Goal: Task Accomplishment & Management: Complete application form

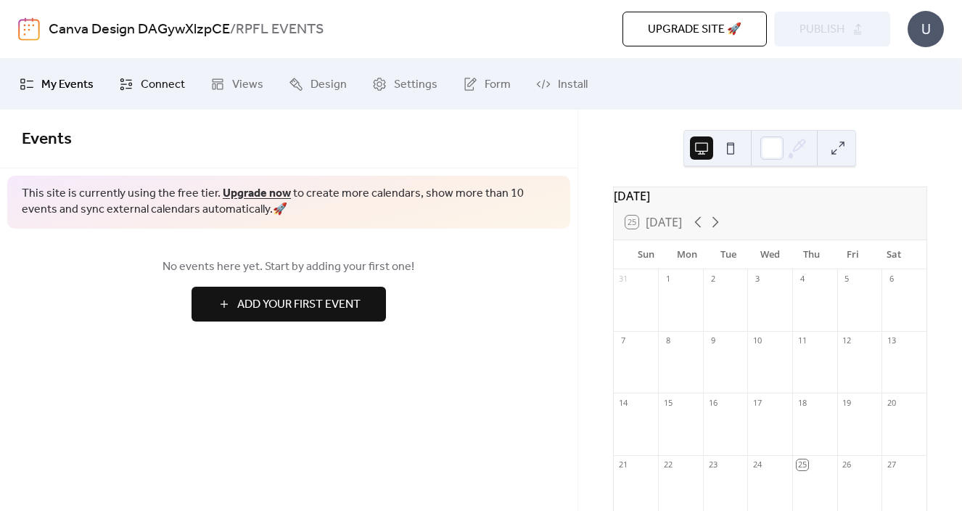
click at [149, 76] on span "Connect" at bounding box center [163, 84] width 44 height 17
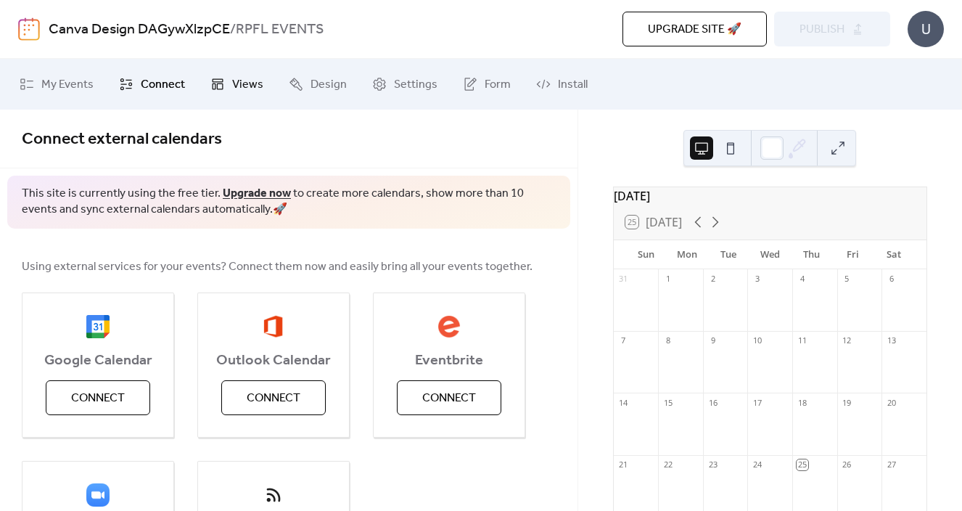
click at [242, 82] on span "Views" at bounding box center [247, 84] width 31 height 17
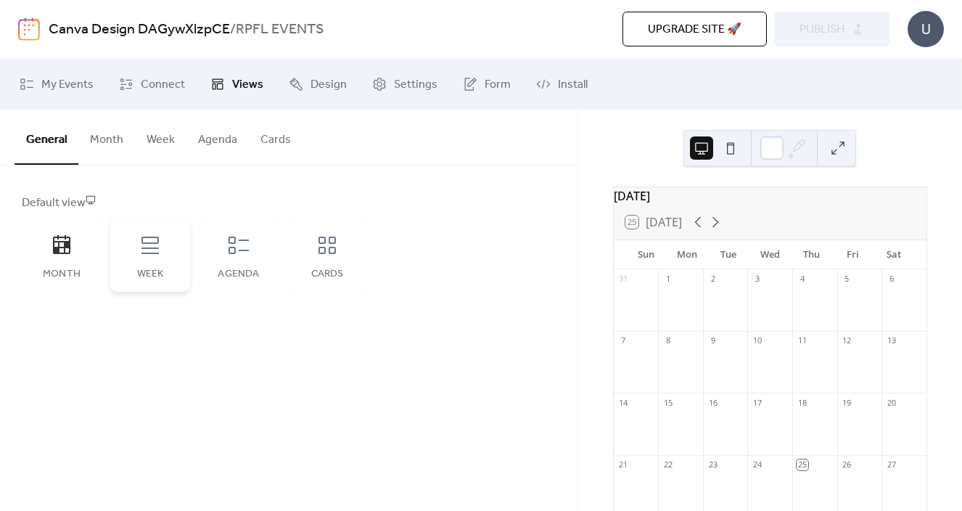
click at [151, 260] on div "Week" at bounding box center [150, 255] width 80 height 73
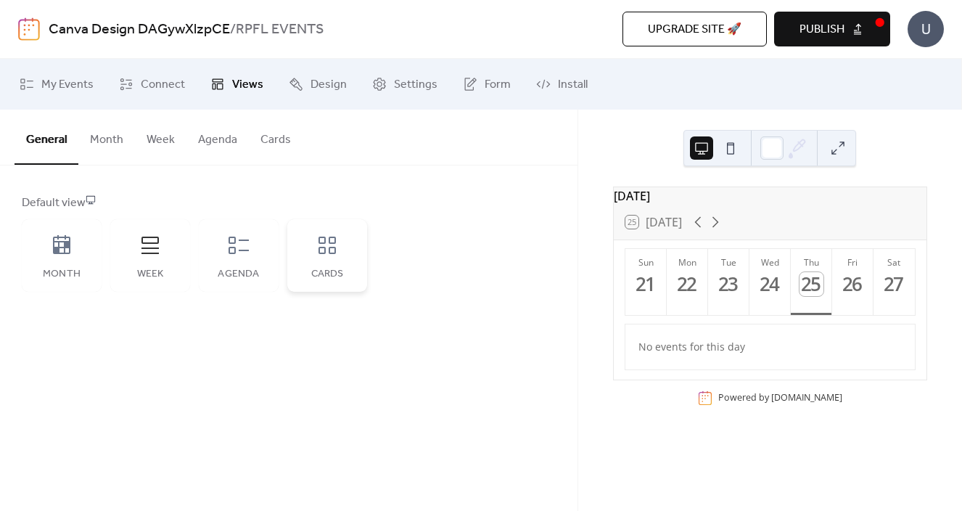
click at [326, 260] on div "Cards" at bounding box center [327, 255] width 80 height 73
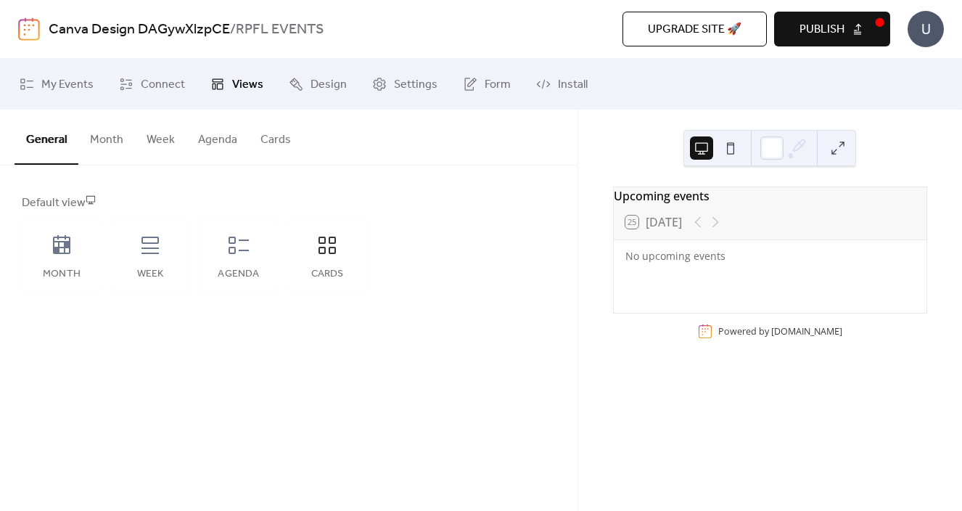
click at [728, 146] on button at bounding box center [730, 147] width 23 height 23
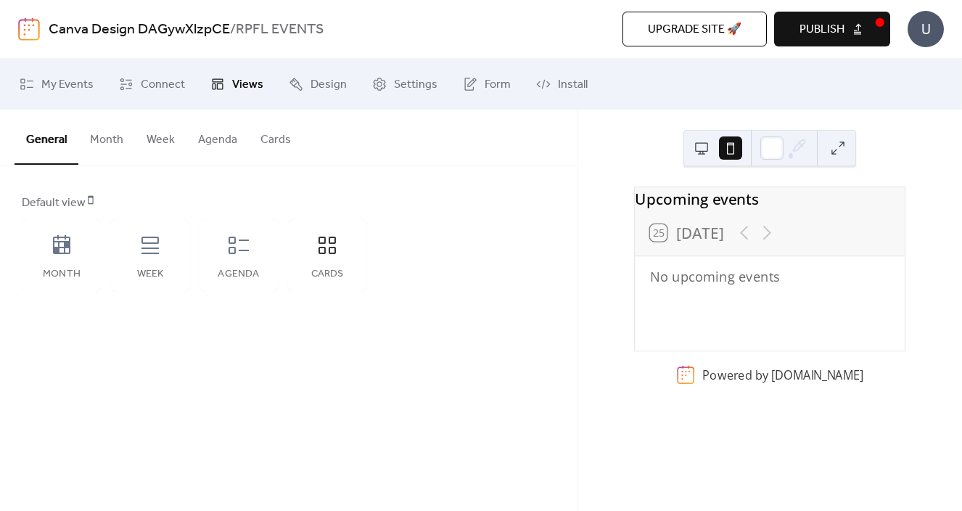
click at [699, 150] on button at bounding box center [701, 147] width 23 height 23
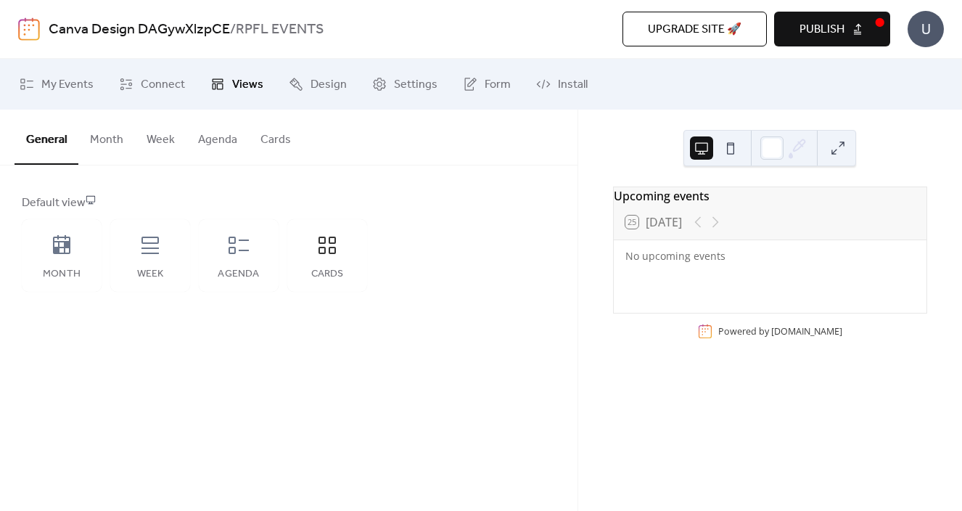
click at [725, 152] on button at bounding box center [730, 147] width 23 height 23
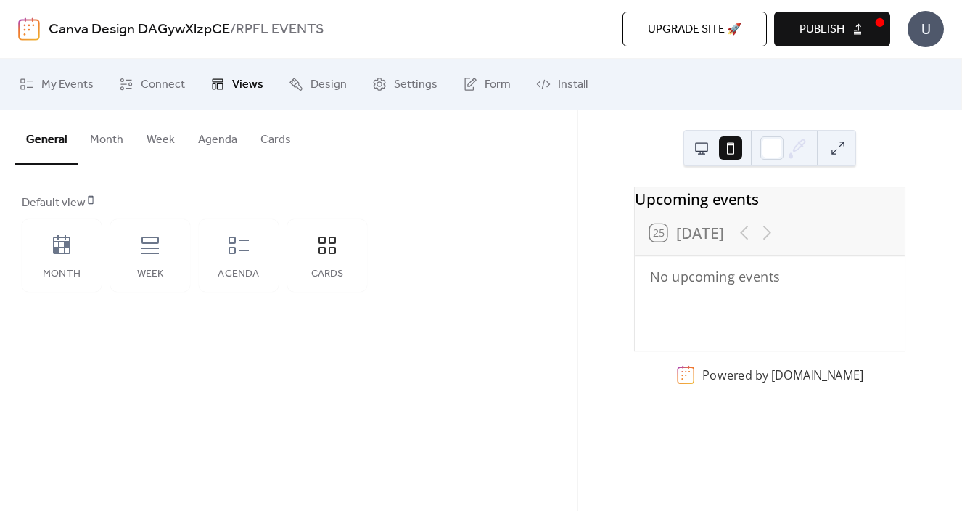
click at [847, 144] on button at bounding box center [837, 147] width 23 height 23
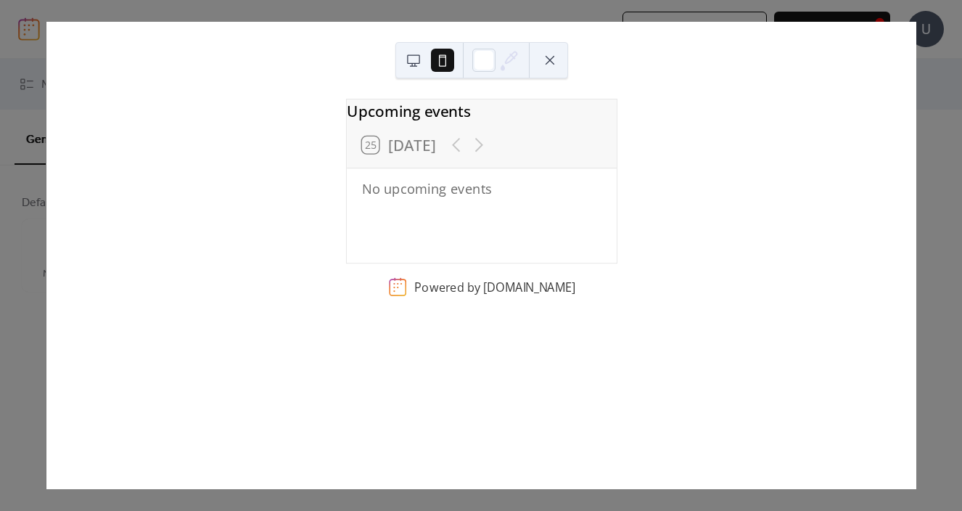
click at [410, 62] on button at bounding box center [413, 60] width 23 height 23
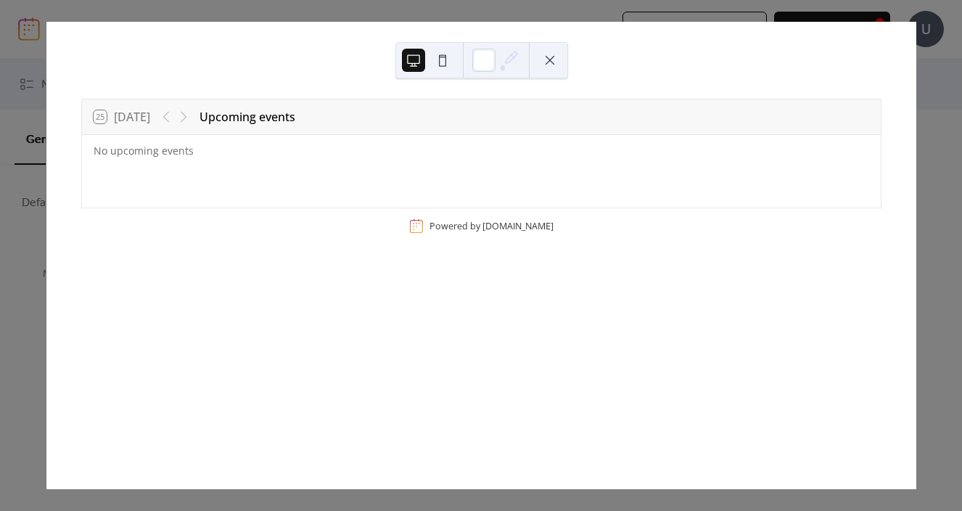
click at [916, 67] on div "25 [DATE] Upcoming events No upcoming events Powered by [DOMAIN_NAME]" at bounding box center [481, 255] width 870 height 467
click at [540, 57] on button at bounding box center [549, 60] width 23 height 23
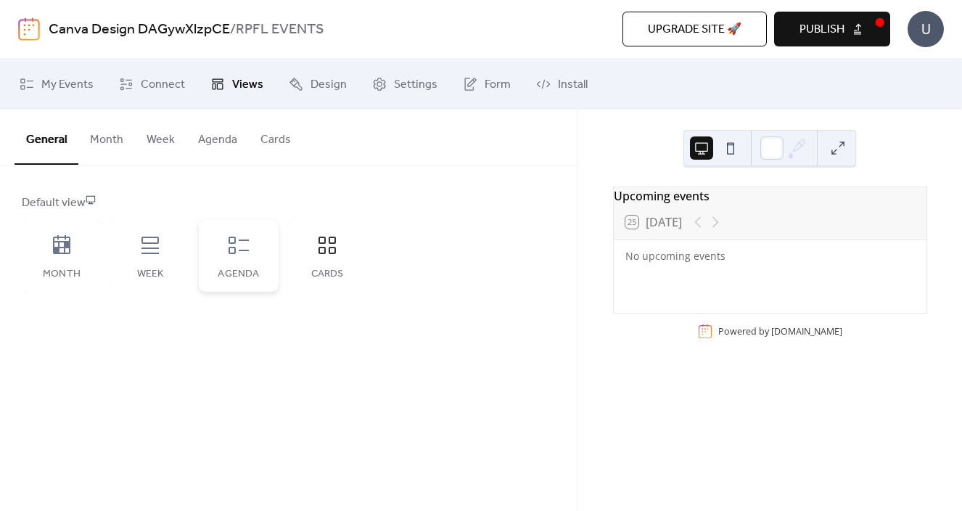
click at [238, 259] on div "Agenda" at bounding box center [239, 255] width 80 height 73
click at [164, 240] on div "Week" at bounding box center [150, 255] width 80 height 73
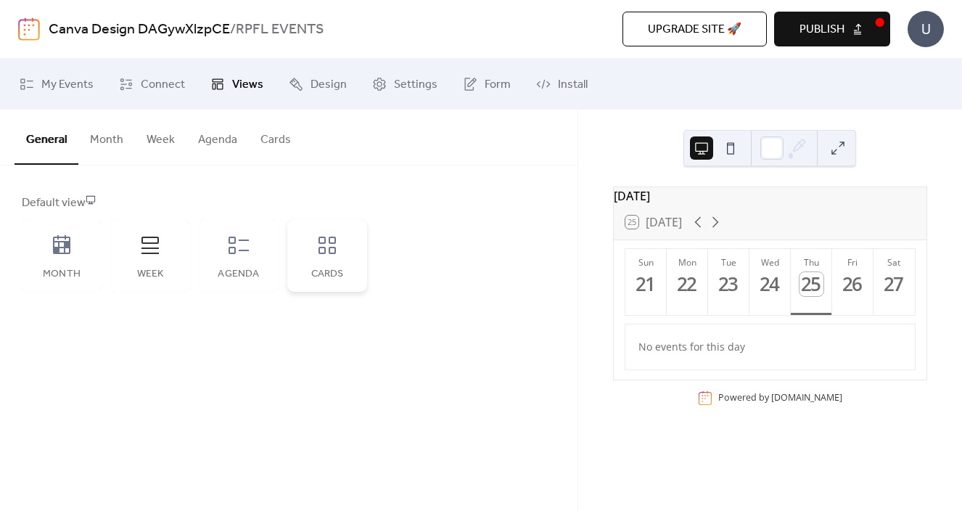
click at [306, 263] on div "Cards" at bounding box center [327, 255] width 80 height 73
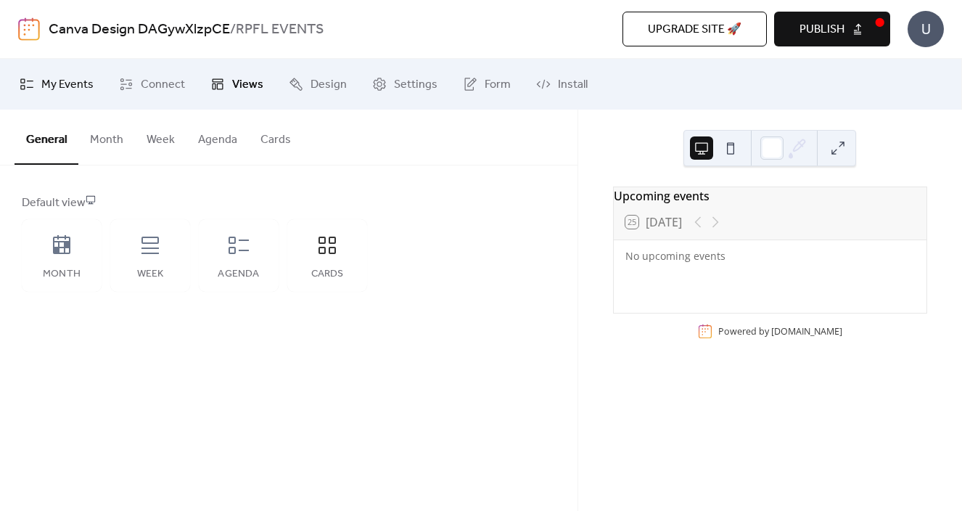
click at [85, 82] on span "My Events" at bounding box center [67, 84] width 52 height 17
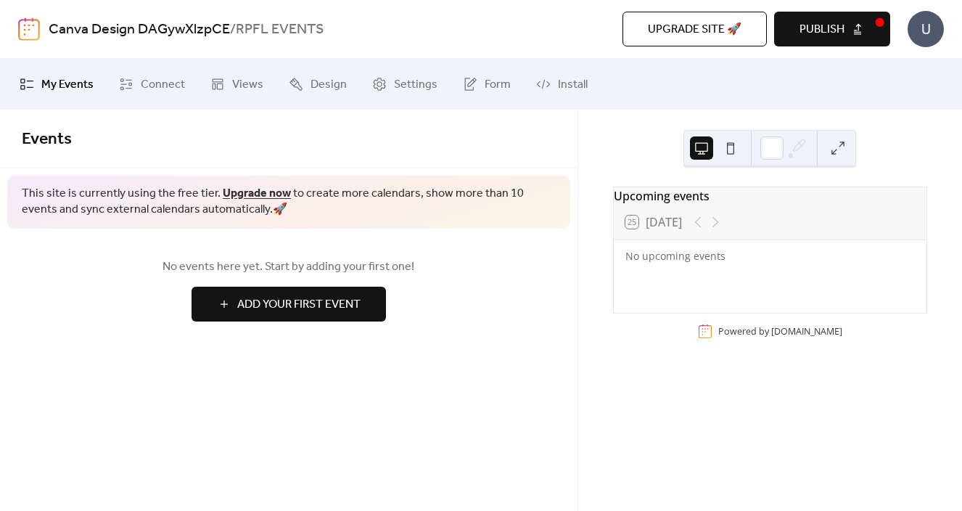
click at [266, 305] on span "Add Your First Event" at bounding box center [298, 304] width 123 height 17
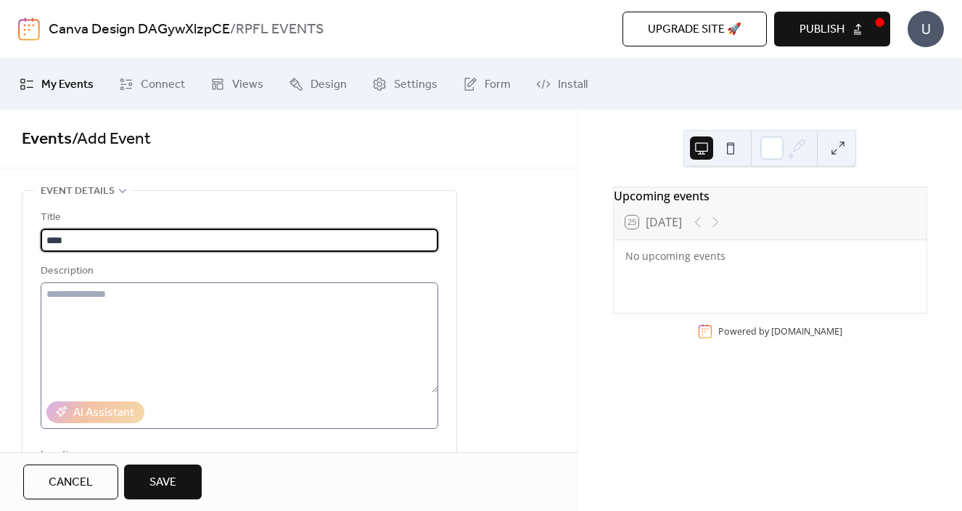
type input "****"
click at [231, 363] on textarea at bounding box center [240, 337] width 398 height 110
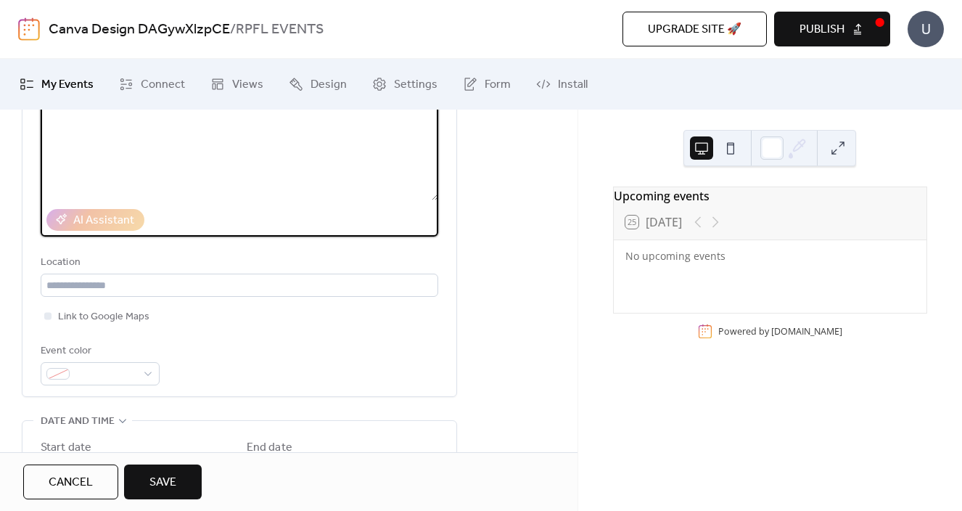
scroll to position [193, 0]
type textarea "**********"
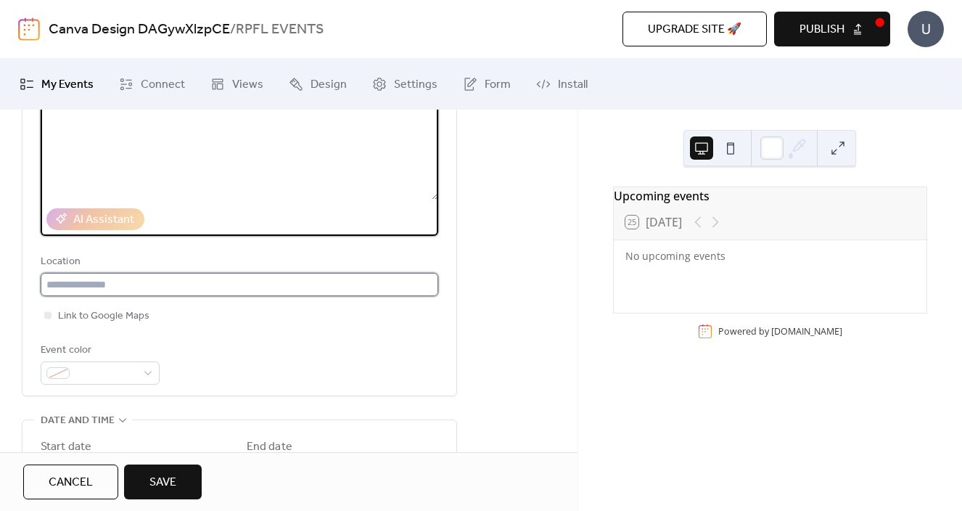
click at [119, 292] on input "text" at bounding box center [240, 284] width 398 height 23
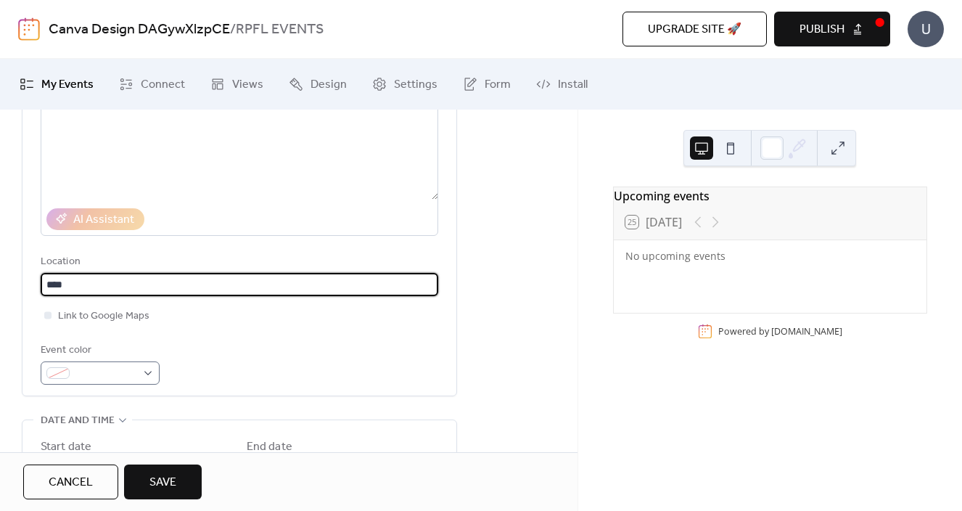
type input "****"
click at [159, 368] on div at bounding box center [100, 372] width 119 height 23
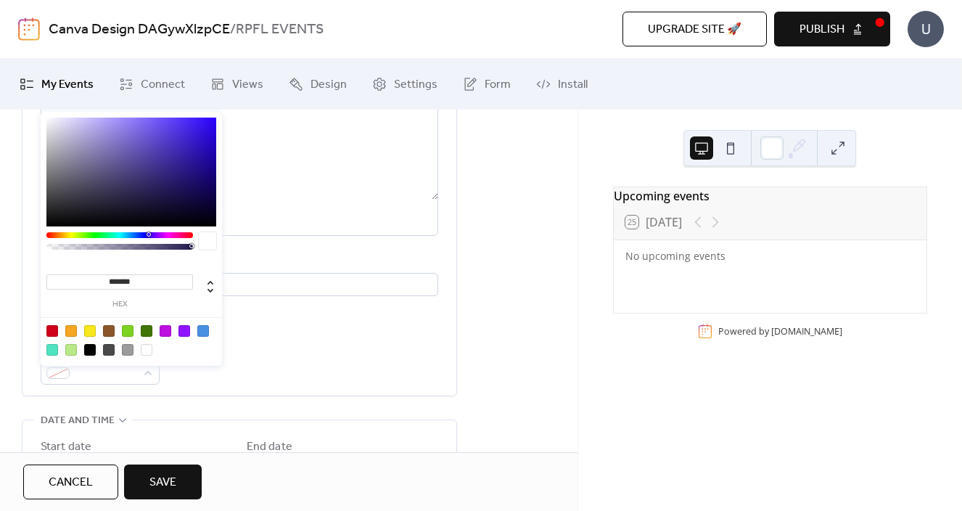
click at [205, 332] on div at bounding box center [203, 331] width 12 height 12
type input "*******"
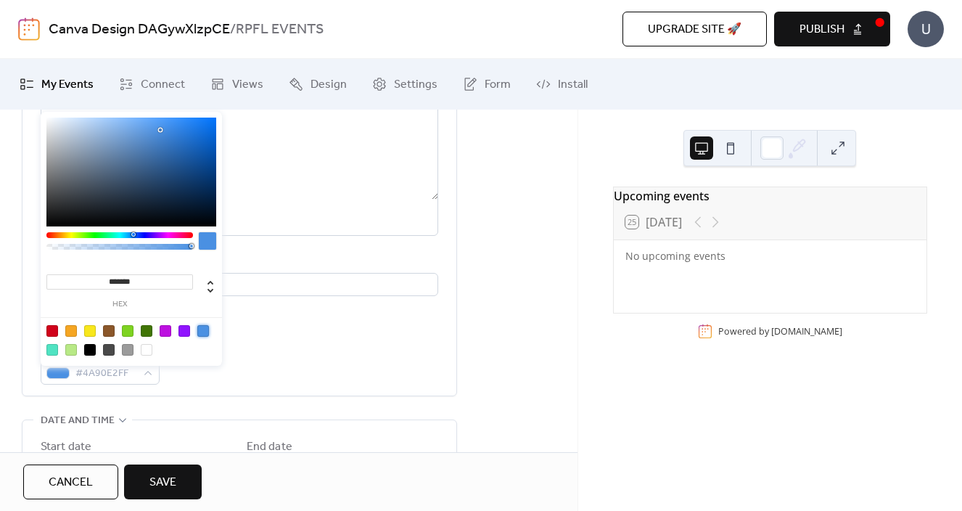
scroll to position [0, 0]
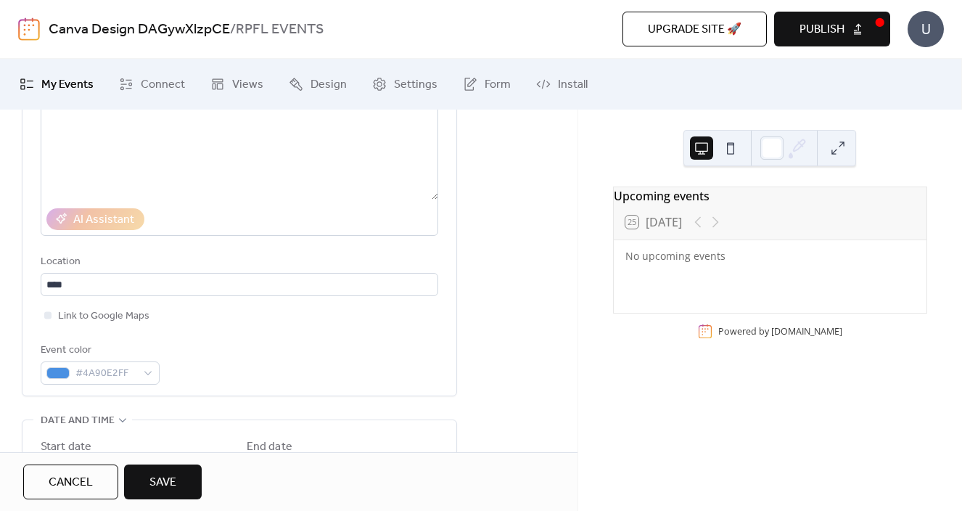
click at [280, 350] on div "Event color #4A90E2FF" at bounding box center [240, 363] width 398 height 43
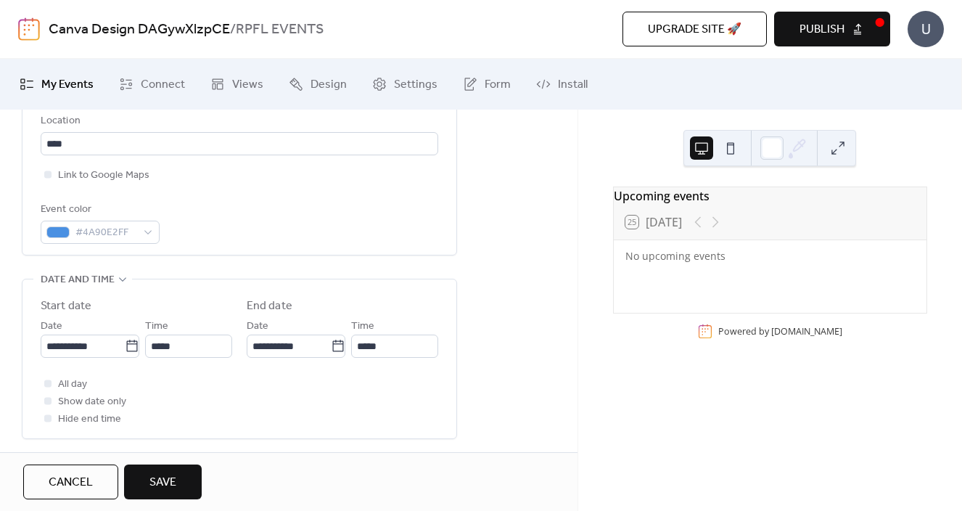
scroll to position [351, 0]
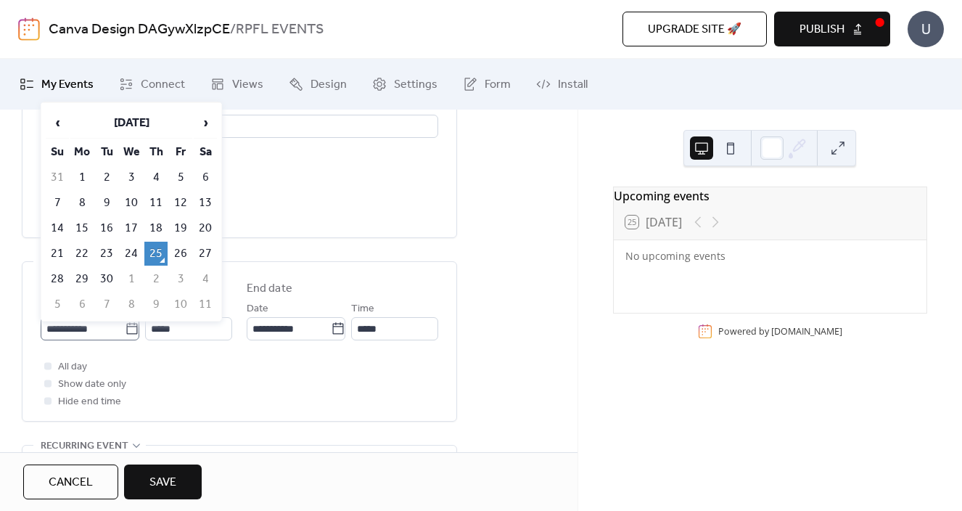
click at [129, 334] on icon at bounding box center [132, 328] width 15 height 15
click at [125, 334] on input "**********" at bounding box center [83, 328] width 84 height 23
click at [205, 300] on td "11" at bounding box center [205, 304] width 23 height 24
type input "**********"
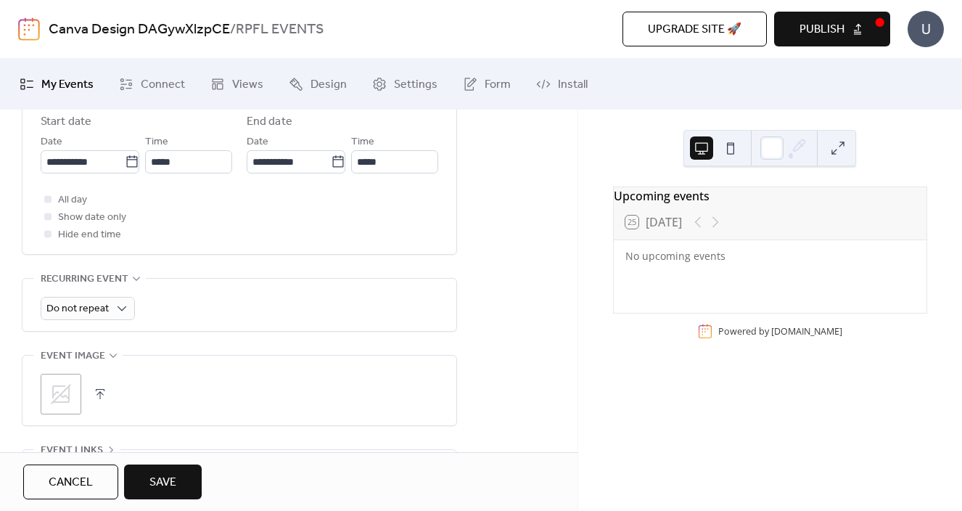
scroll to position [530, 0]
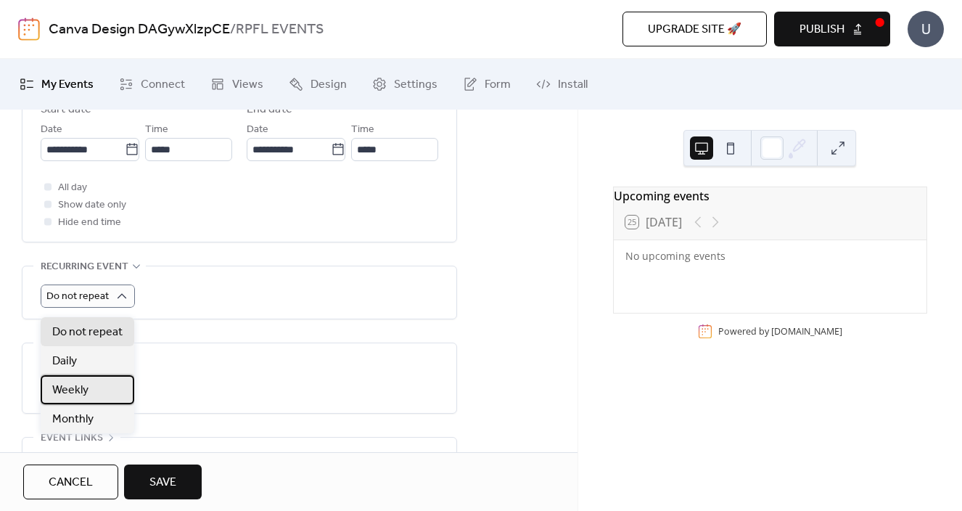
click at [99, 391] on div "Weekly" at bounding box center [88, 389] width 94 height 29
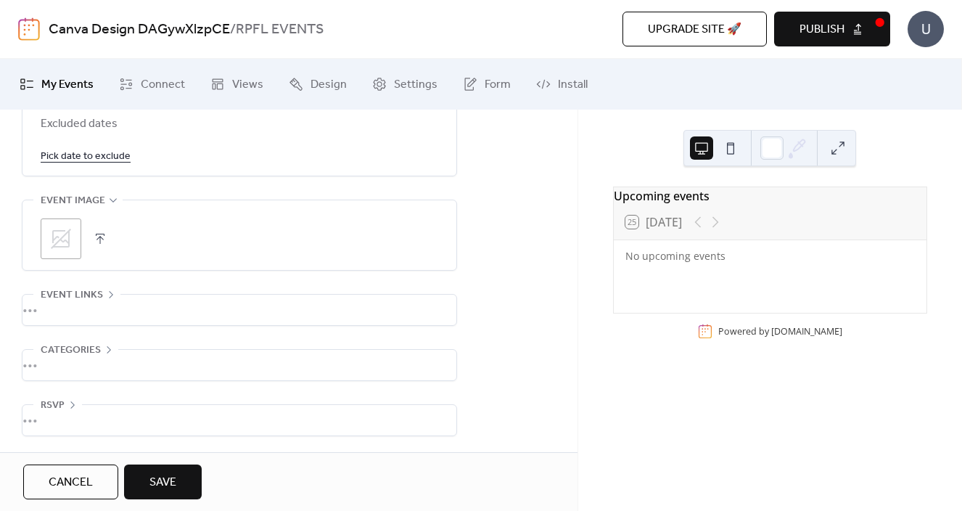
scroll to position [957, 0]
click at [89, 308] on div "•••" at bounding box center [239, 310] width 434 height 30
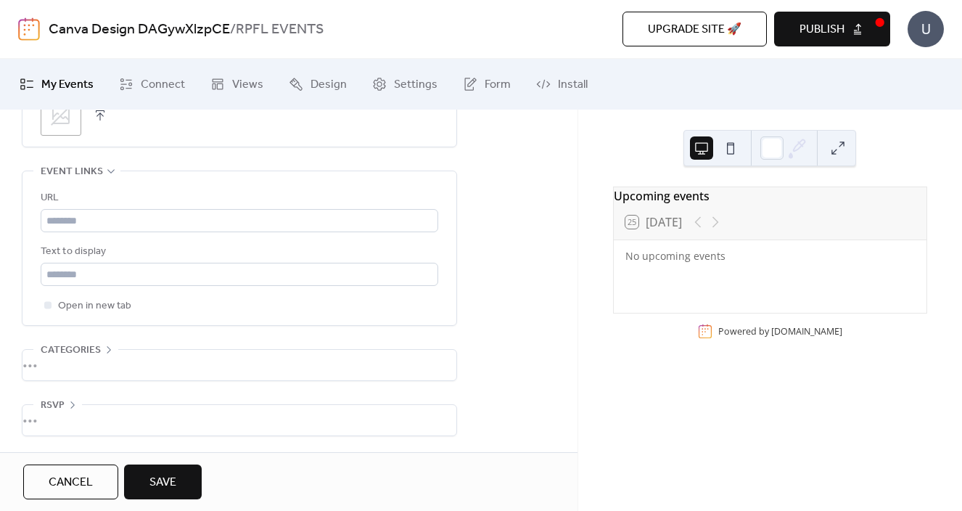
scroll to position [1084, 0]
click at [113, 406] on div "•••" at bounding box center [239, 420] width 434 height 30
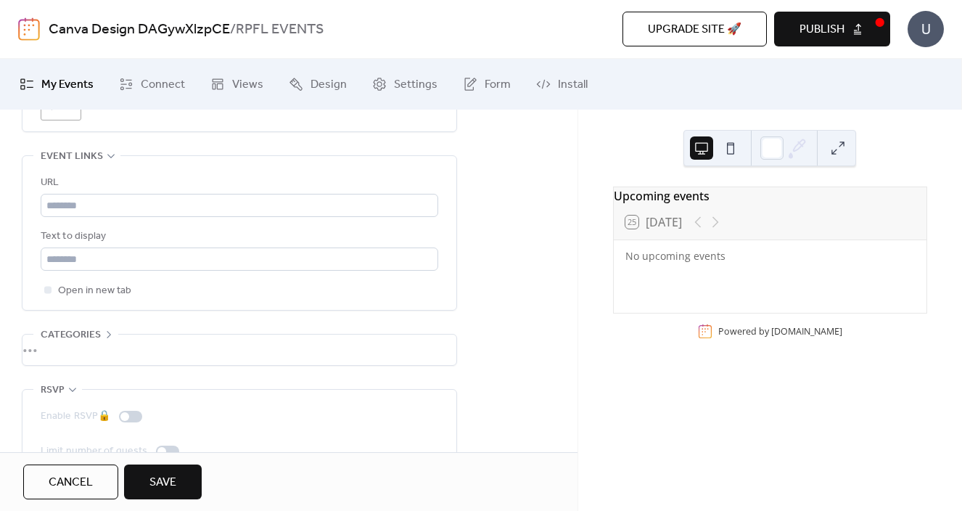
click at [118, 359] on div "•••" at bounding box center [239, 349] width 434 height 30
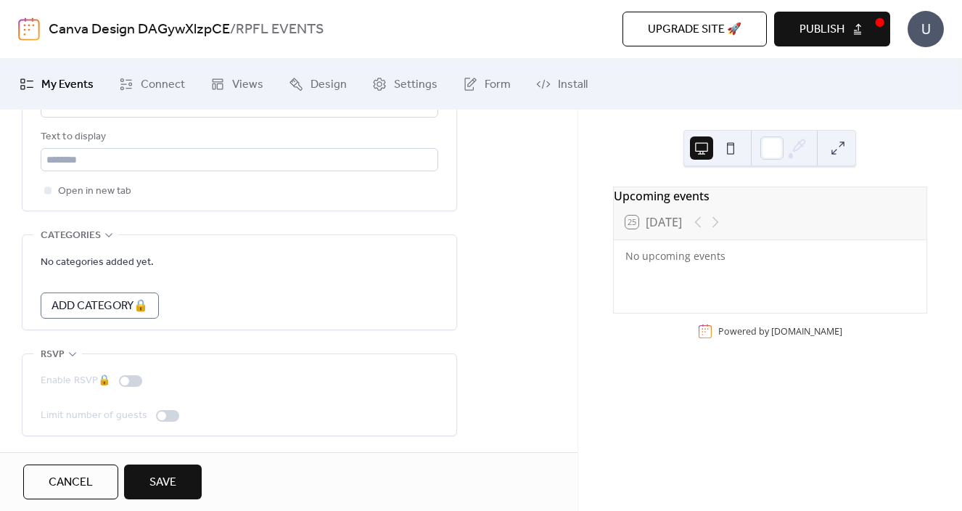
scroll to position [1199, 0]
click at [182, 485] on button "Save" at bounding box center [163, 481] width 78 height 35
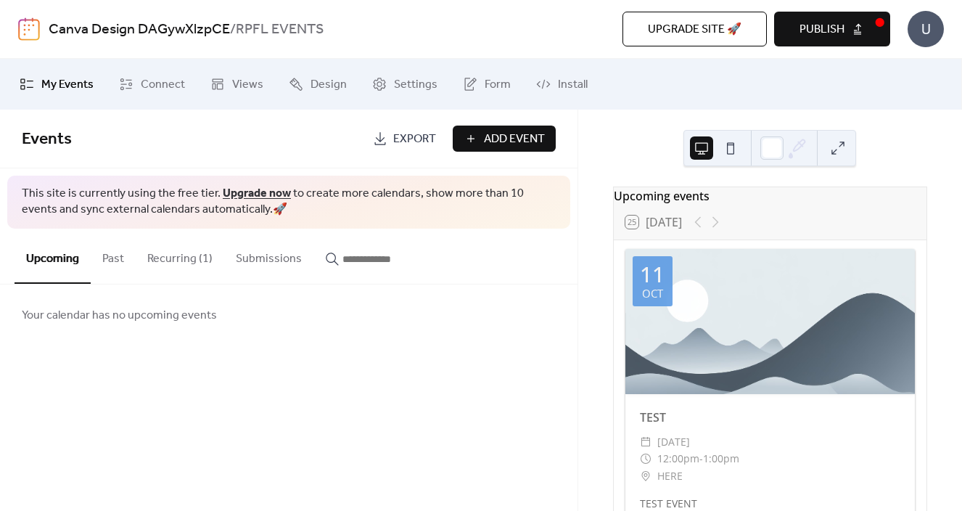
click at [648, 155] on div "Upcoming events 25 [DATE] [DATE] TEST ​ [DATE] ​ 12:00pm - 1:00pm ​ HERE TEST E…" at bounding box center [770, 310] width 384 height 401
click at [184, 263] on button "Recurring (1)" at bounding box center [180, 256] width 89 height 54
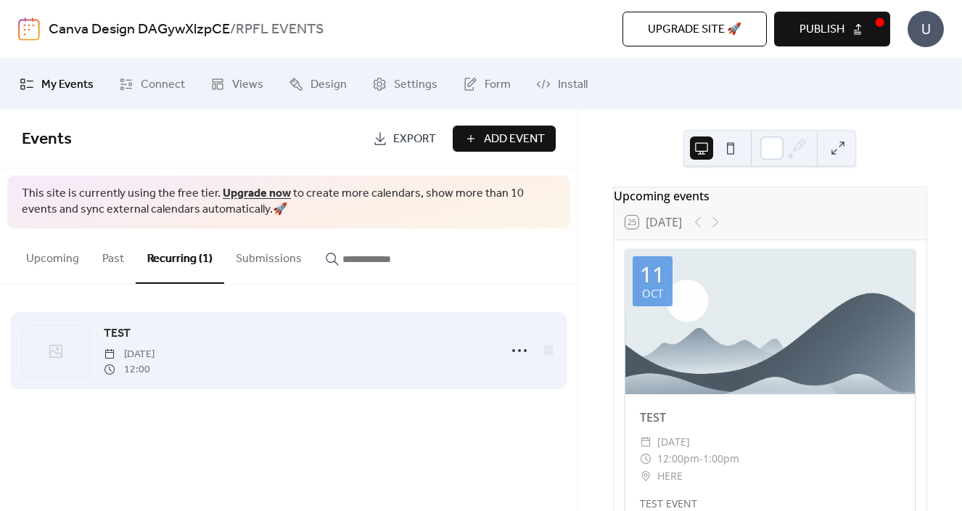
click at [417, 341] on div "TEST [DATE] 12:00" at bounding box center [297, 350] width 386 height 52
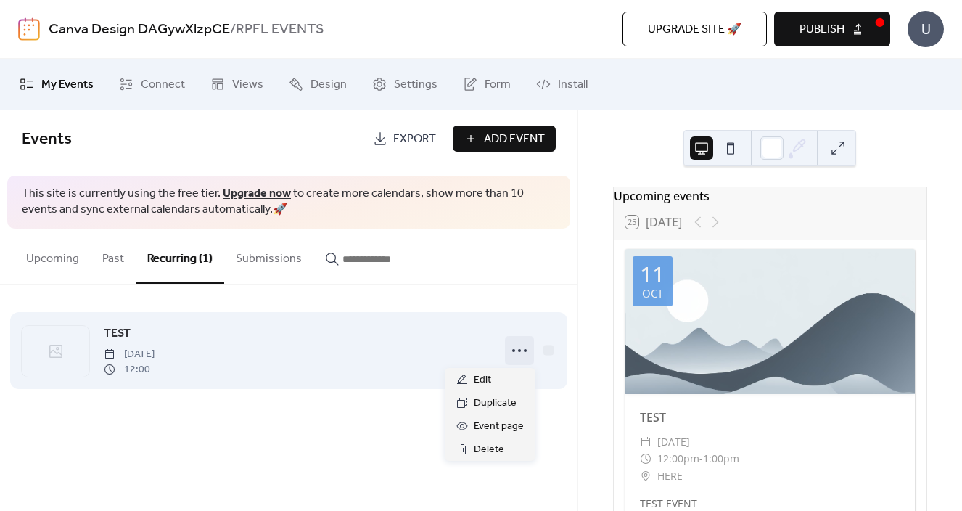
click at [522, 351] on icon at bounding box center [519, 350] width 23 height 23
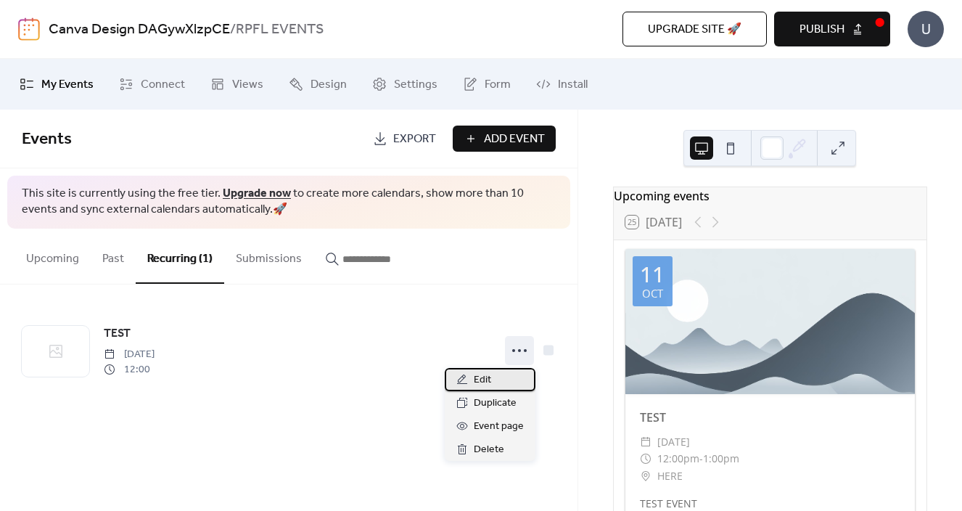
click at [500, 379] on div "Edit" at bounding box center [490, 379] width 91 height 23
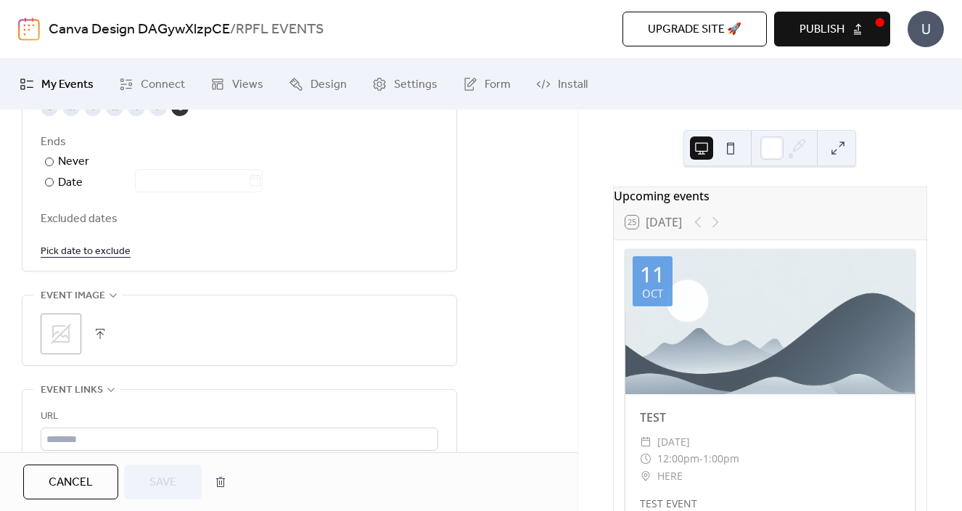
scroll to position [885, 0]
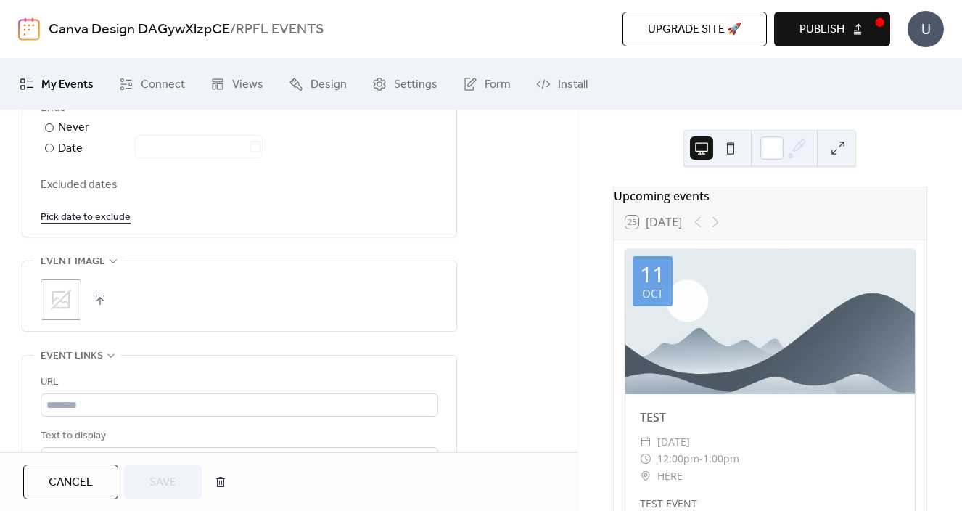
click at [65, 311] on icon at bounding box center [60, 299] width 23 height 23
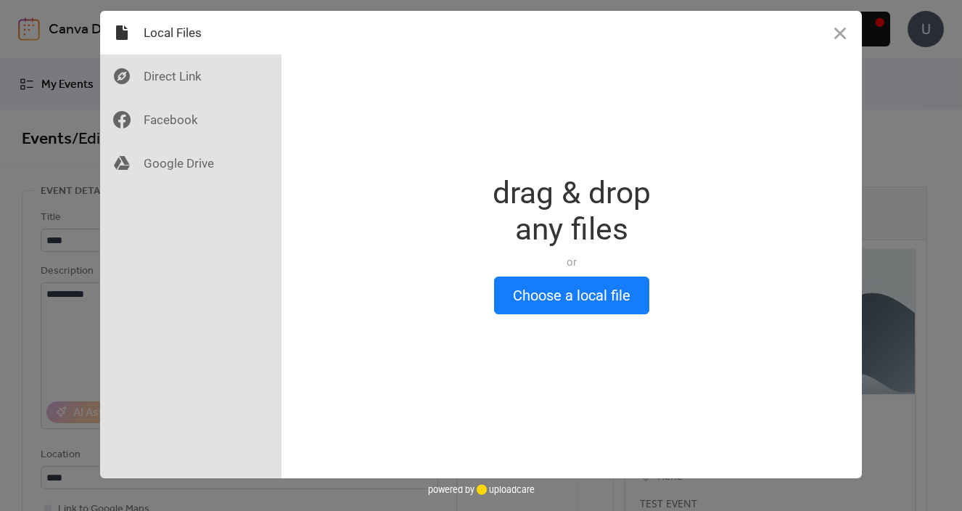
scroll to position [0, 0]
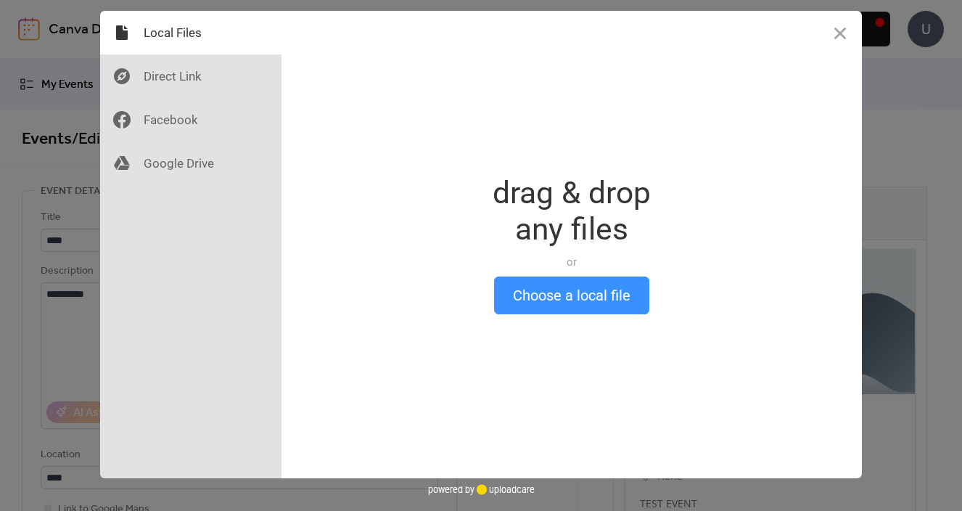
click at [606, 305] on button "Choose a local file" at bounding box center [571, 295] width 155 height 38
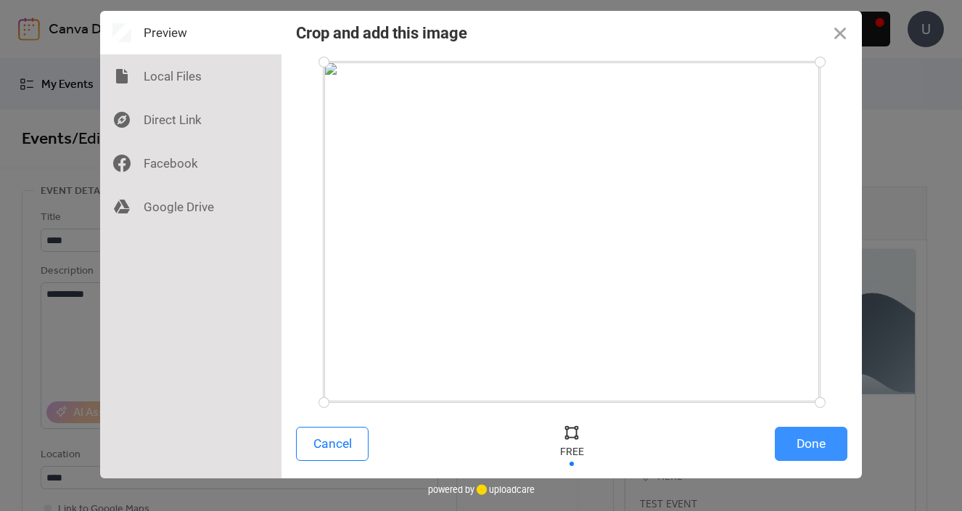
click at [808, 435] on button "Done" at bounding box center [811, 444] width 73 height 34
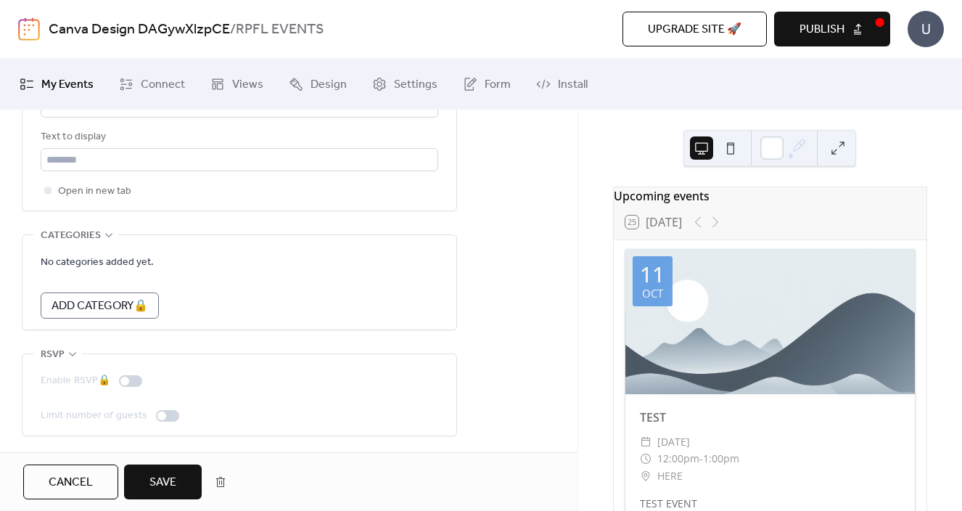
scroll to position [1199, 0]
click at [170, 479] on span "Save" at bounding box center [162, 482] width 27 height 17
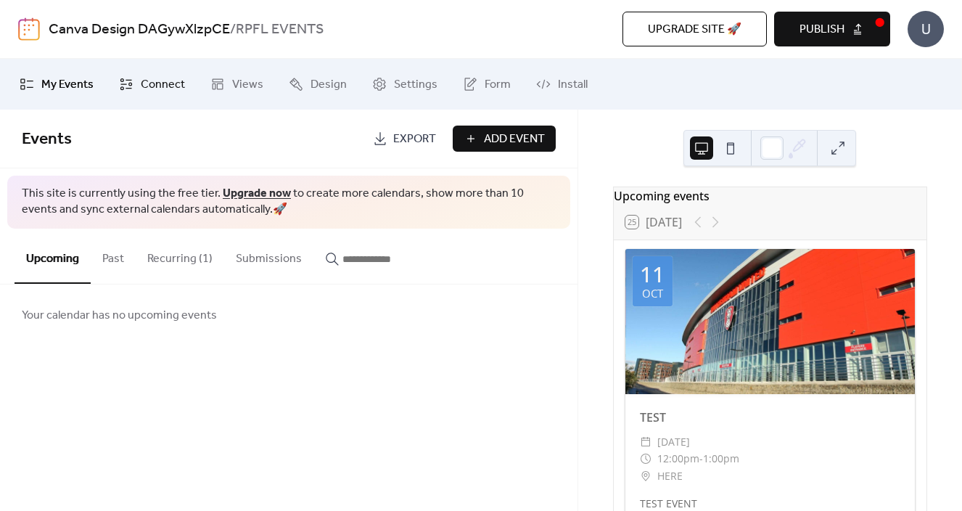
click at [165, 76] on span "Connect" at bounding box center [163, 84] width 44 height 17
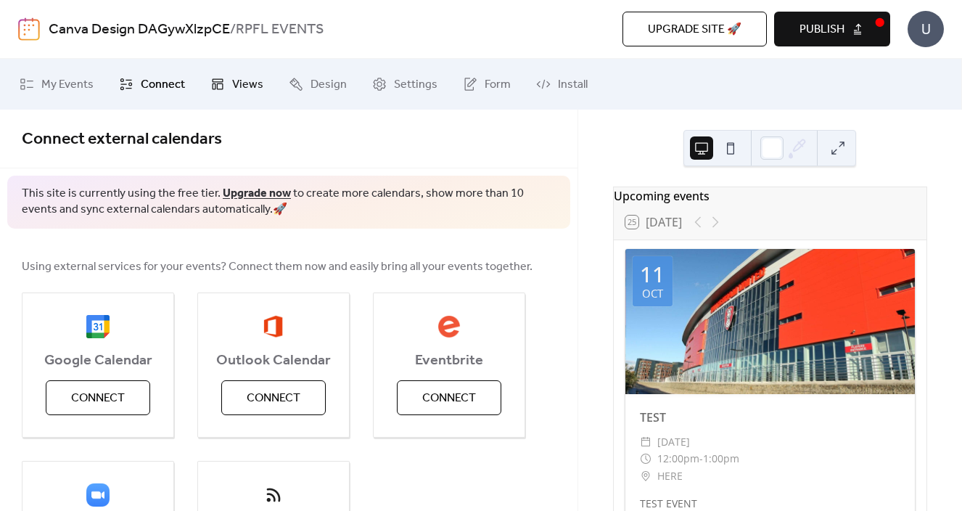
click at [249, 83] on span "Views" at bounding box center [247, 84] width 31 height 17
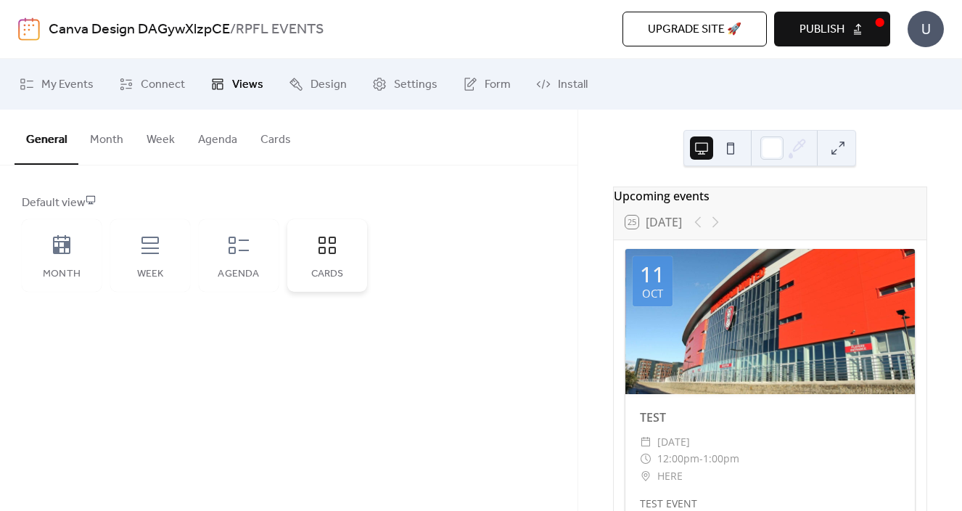
click at [349, 268] on div "Cards" at bounding box center [327, 255] width 80 height 73
click at [831, 28] on span "Publish" at bounding box center [821, 29] width 45 height 17
click at [317, 86] on span "Design" at bounding box center [328, 84] width 36 height 17
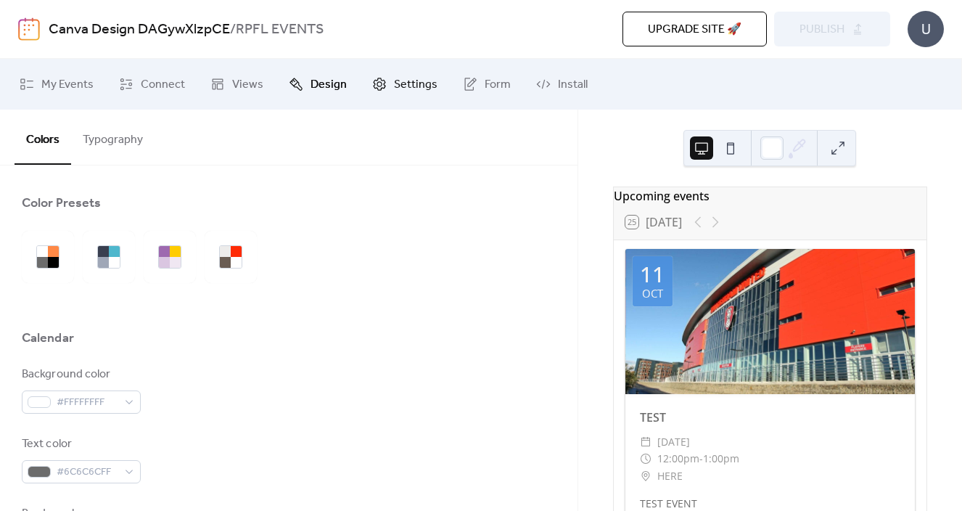
click at [411, 91] on span "Settings" at bounding box center [416, 84] width 44 height 17
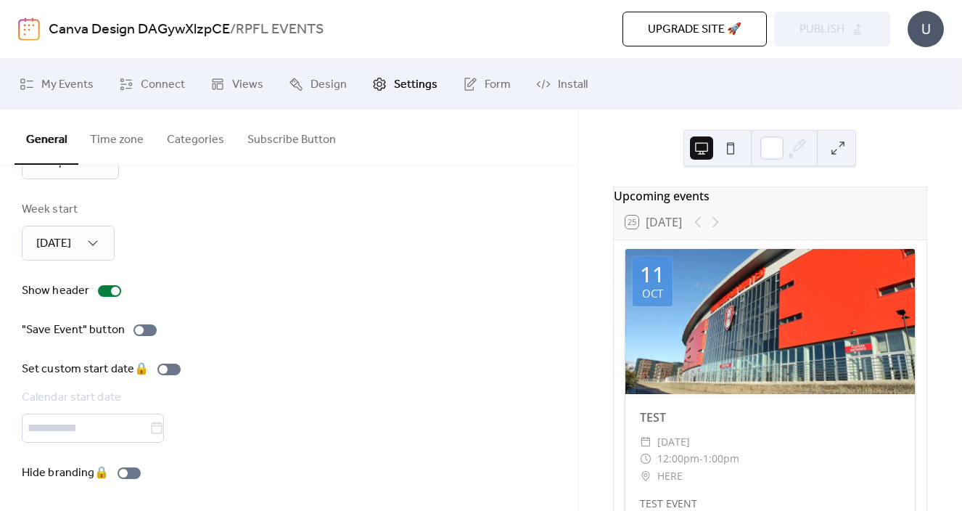
scroll to position [161, 0]
click at [558, 89] on span "Install" at bounding box center [573, 84] width 30 height 17
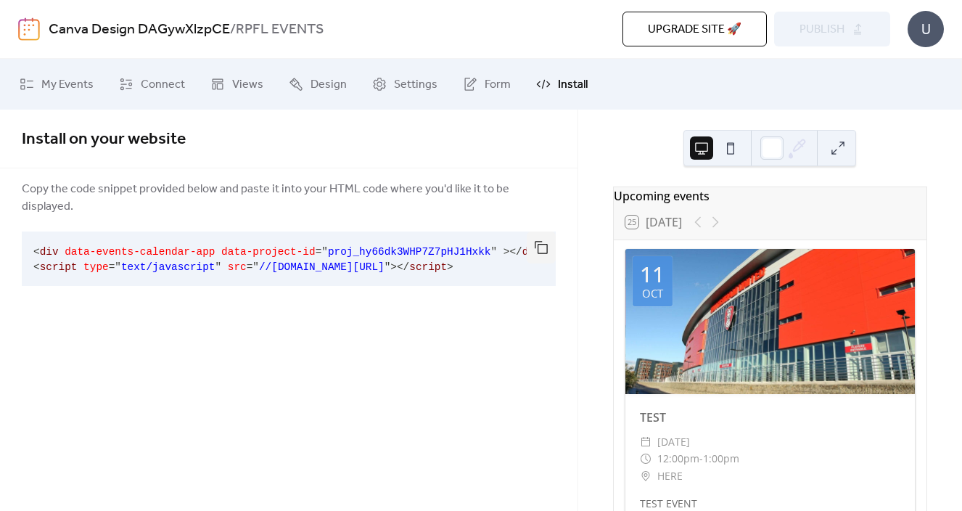
click at [353, 261] on span "//[DOMAIN_NAME][URL]" at bounding box center [321, 267] width 125 height 12
click at [472, 81] on link "Form" at bounding box center [487, 84] width 70 height 39
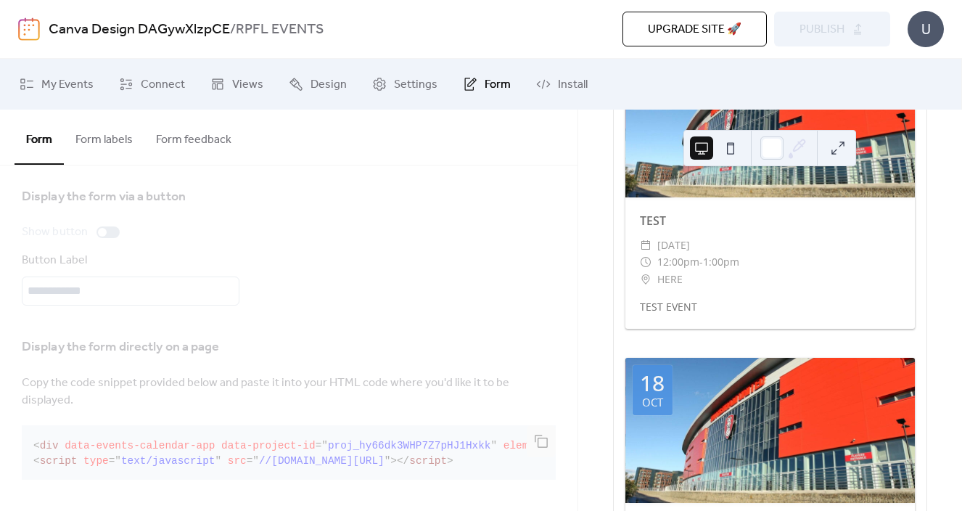
scroll to position [200, 0]
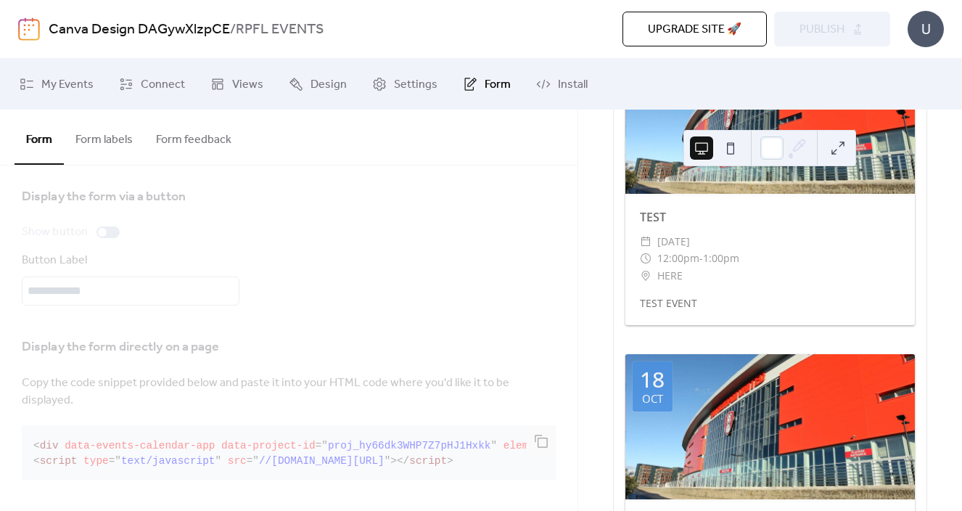
click at [735, 302] on div "TEST EVENT" at bounding box center [769, 302] width 289 height 15
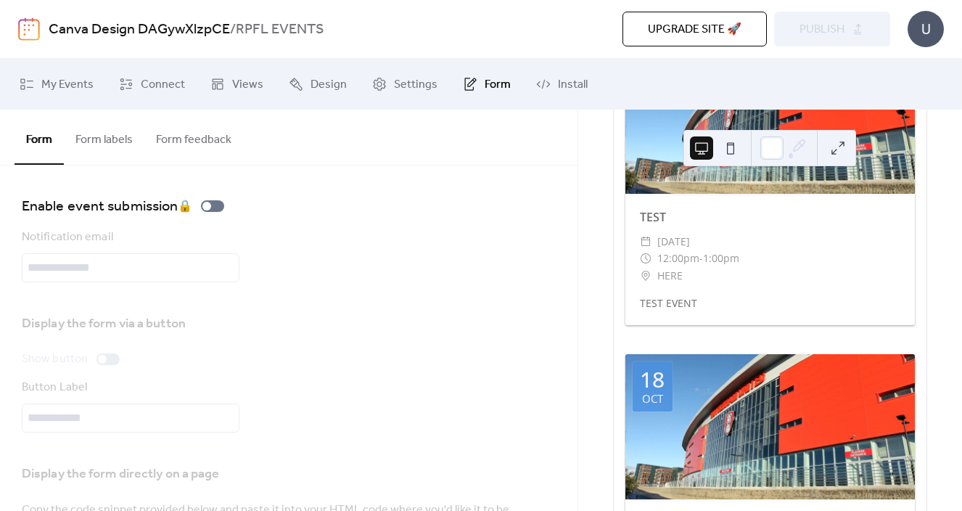
scroll to position [0, 0]
click at [115, 152] on button "Form labels" at bounding box center [104, 137] width 81 height 54
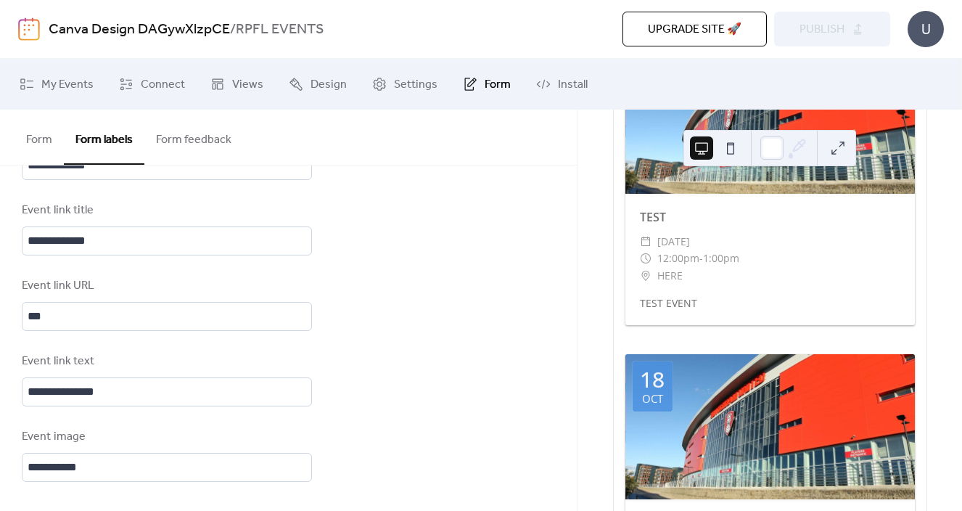
scroll to position [1060, 0]
click at [213, 133] on button "Form feedback" at bounding box center [193, 137] width 99 height 54
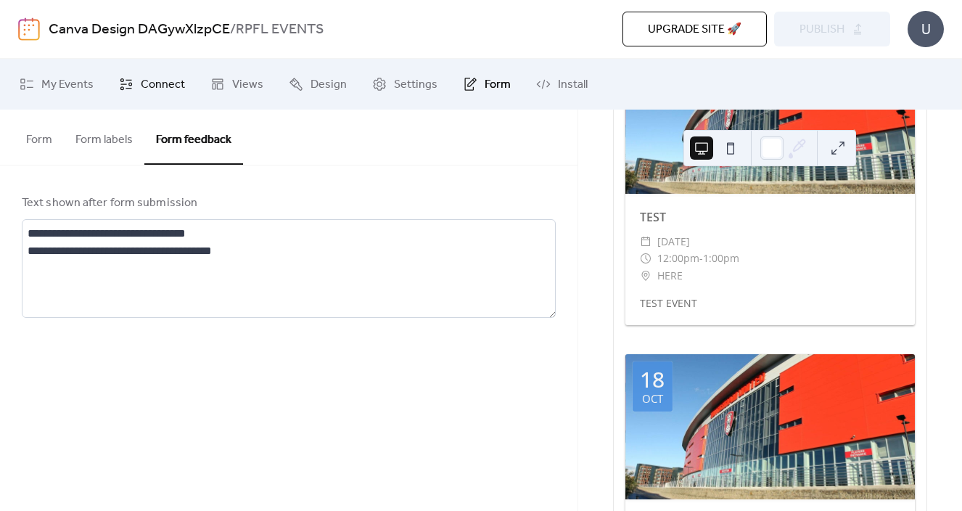
click at [175, 79] on span "Connect" at bounding box center [163, 84] width 44 height 17
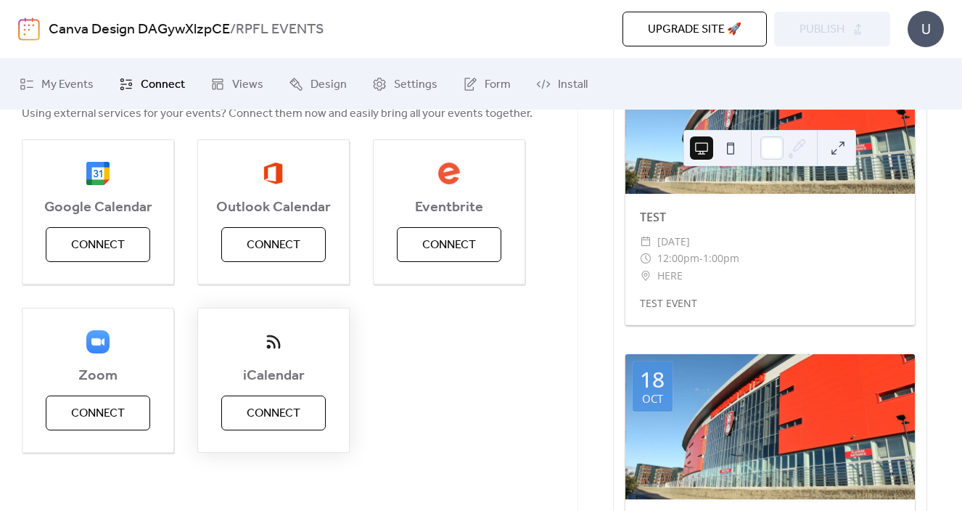
scroll to position [152, 0]
click at [74, 91] on span "My Events" at bounding box center [67, 84] width 52 height 17
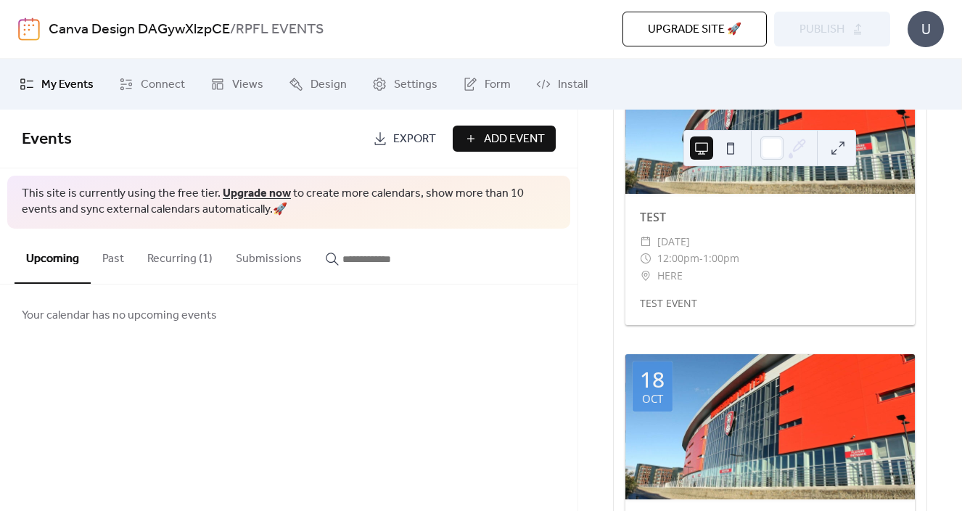
click at [268, 254] on button "Submissions" at bounding box center [268, 256] width 89 height 54
click at [495, 76] on span "Form" at bounding box center [498, 84] width 26 height 17
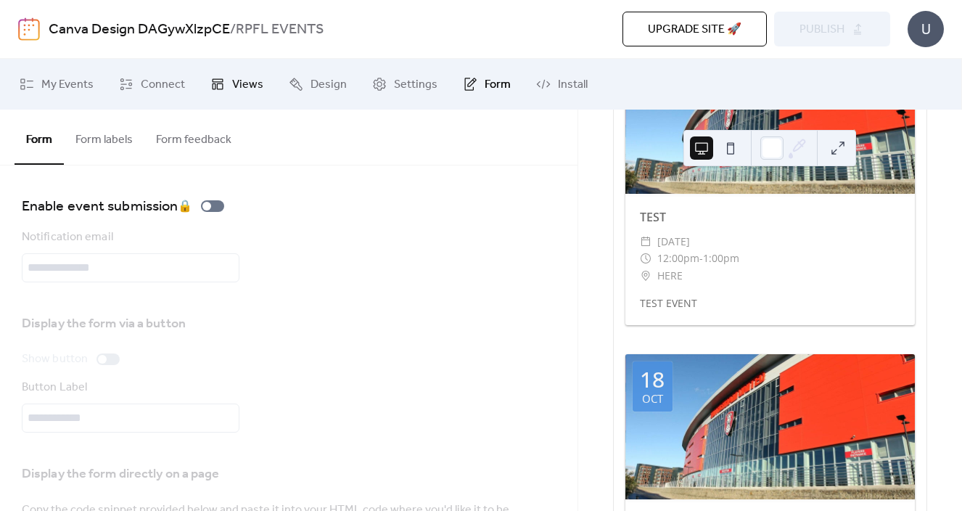
click at [239, 80] on span "Views" at bounding box center [247, 84] width 31 height 17
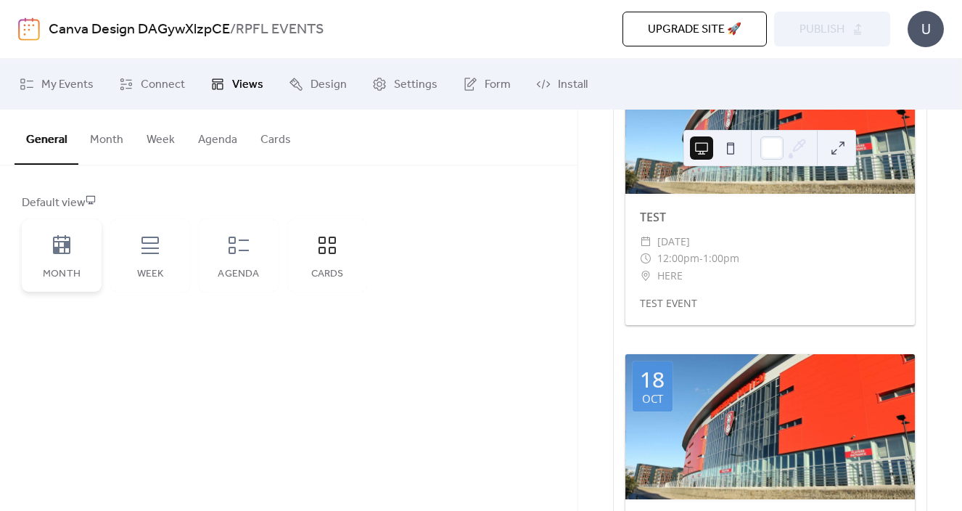
click at [80, 257] on div "Month" at bounding box center [62, 255] width 80 height 73
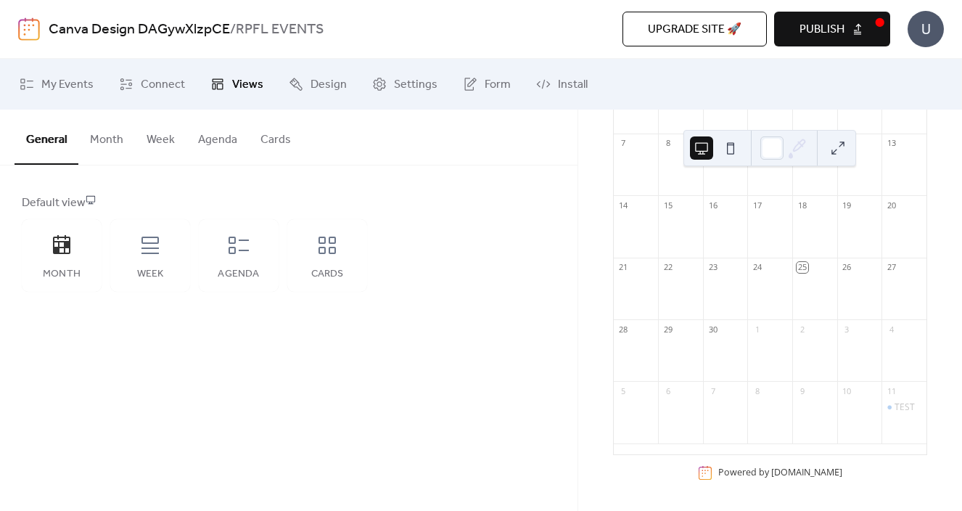
scroll to position [205, 0]
click at [894, 409] on div "TEST" at bounding box center [904, 407] width 20 height 12
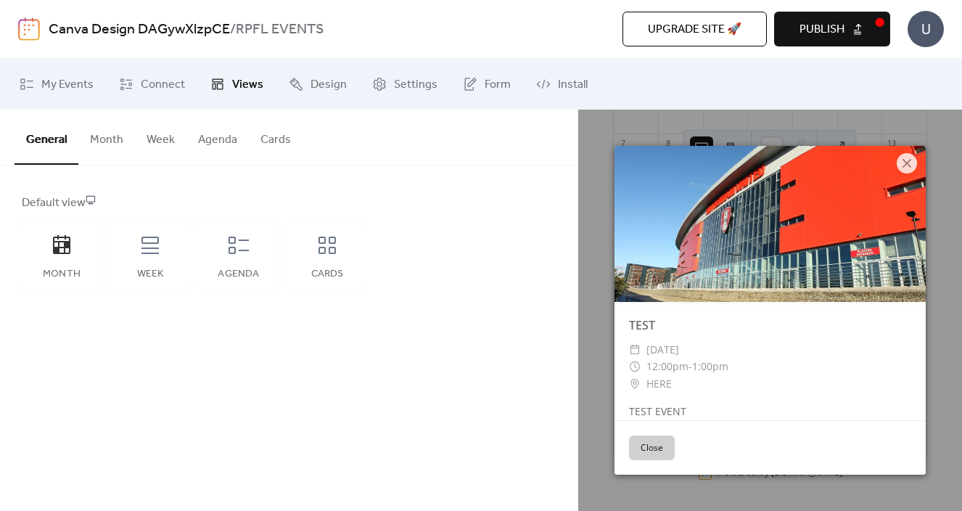
click at [826, 21] on span "Publish" at bounding box center [821, 29] width 45 height 17
click at [356, 455] on div "General Month Week Agenda Cards Default view Month Week Agenda Cards Disabled 🔒…" at bounding box center [288, 310] width 577 height 401
click at [536, 87] on icon at bounding box center [543, 84] width 15 height 15
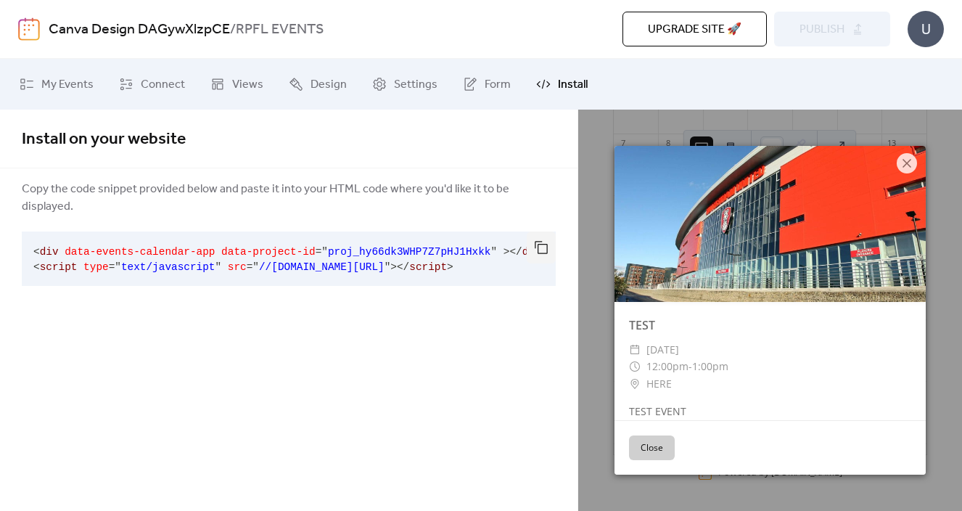
click at [100, 29] on link "Canva Design DAGywXlzpCE" at bounding box center [139, 30] width 181 height 28
